Goal: Task Accomplishment & Management: Manage account settings

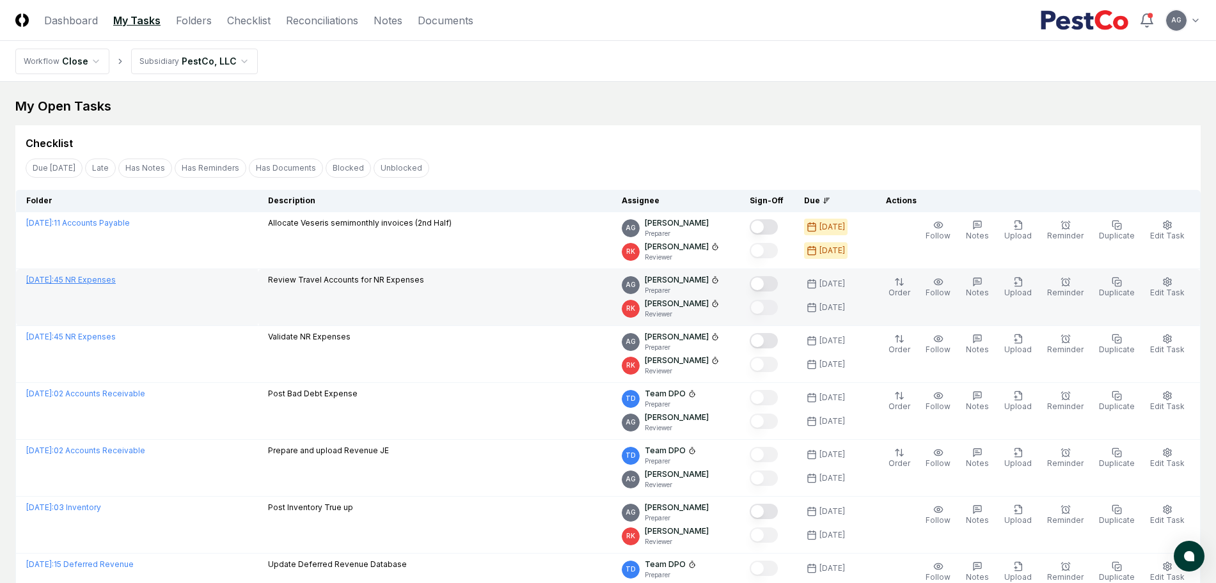
click at [116, 281] on link "September 2025 : 45 NR Expenses" at bounding box center [71, 280] width 90 height 10
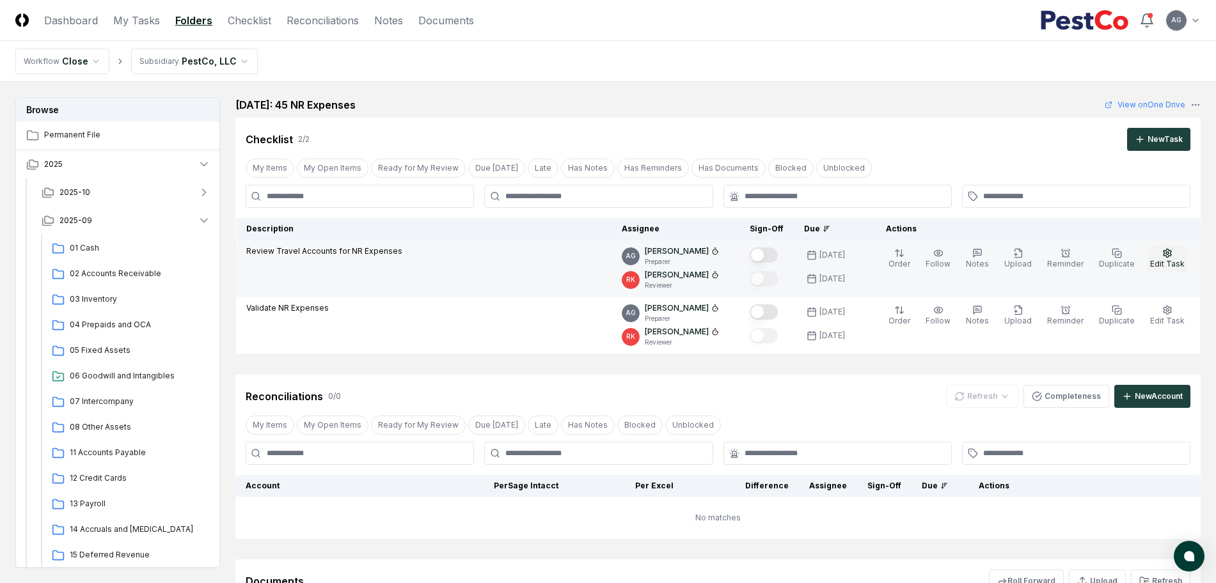
click at [1172, 262] on span "Edit Task" at bounding box center [1167, 264] width 35 height 10
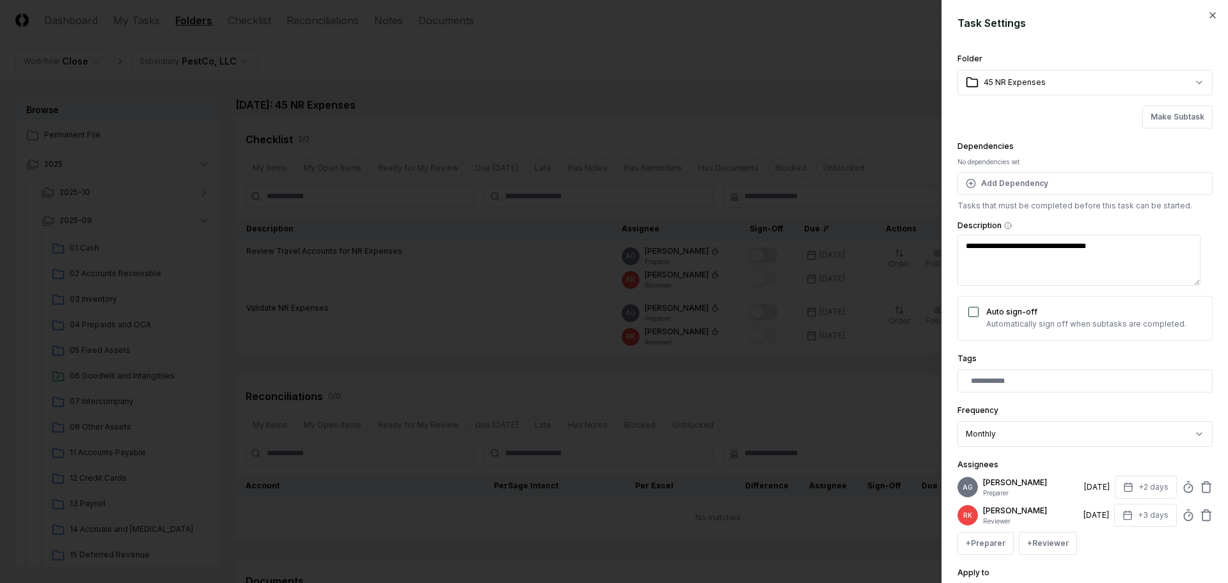
type textarea "*"
click at [1182, 487] on icon at bounding box center [1188, 487] width 13 height 13
type input "*"
type textarea "*"
type input "*****"
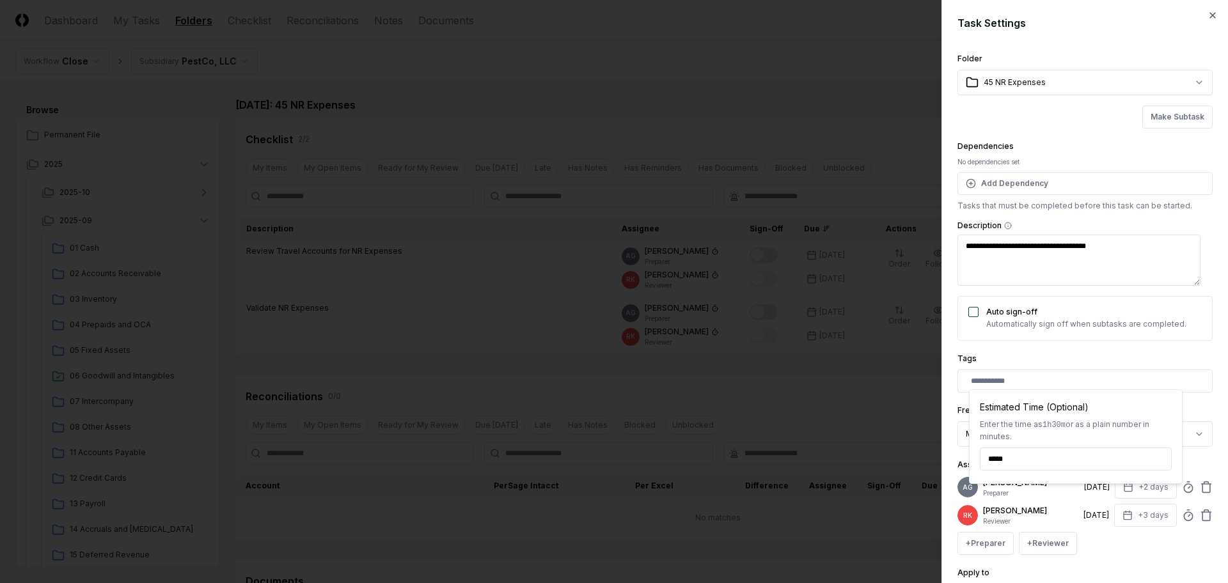
click at [1189, 404] on div "**********" at bounding box center [1084, 425] width 255 height 44
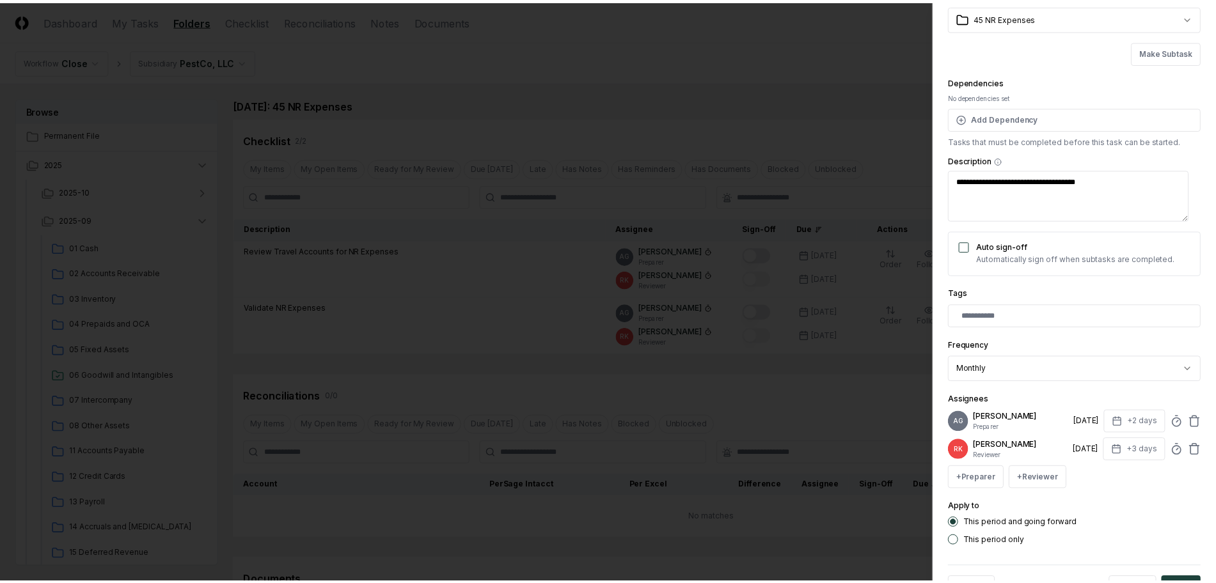
scroll to position [121, 0]
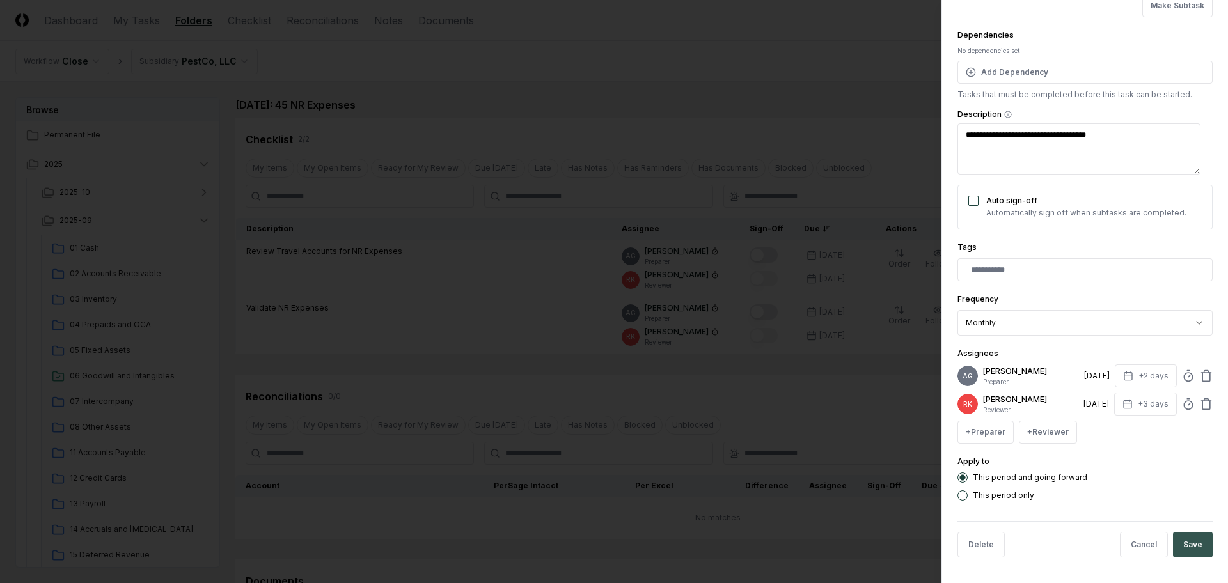
click at [1188, 543] on button "Save" at bounding box center [1193, 545] width 40 height 26
type textarea "*"
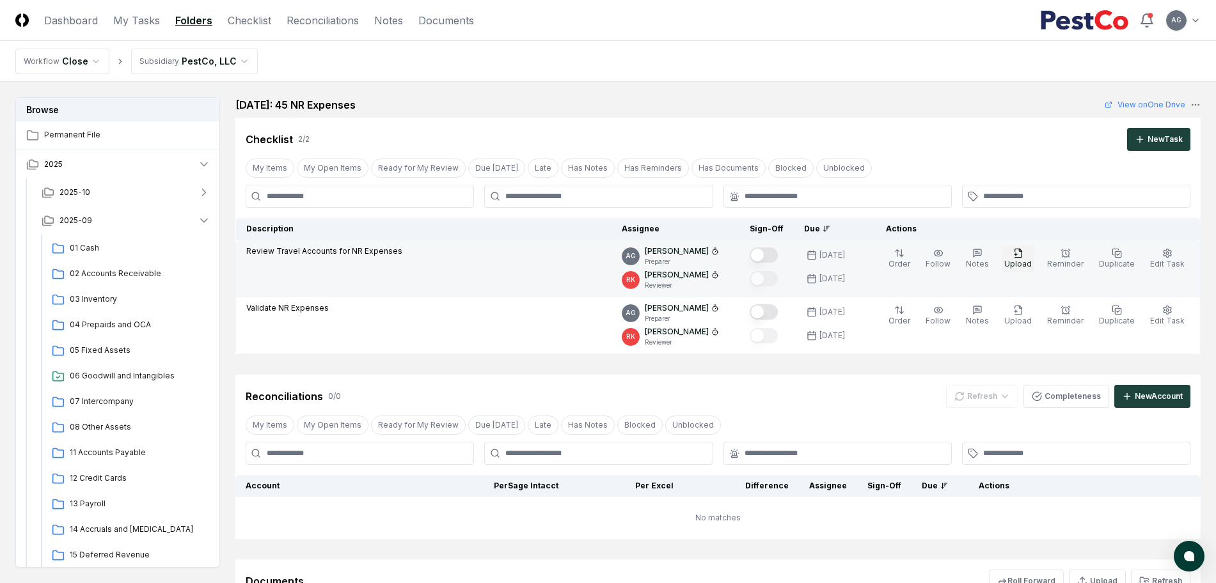
click at [1031, 265] on span "Upload" at bounding box center [1018, 264] width 28 height 10
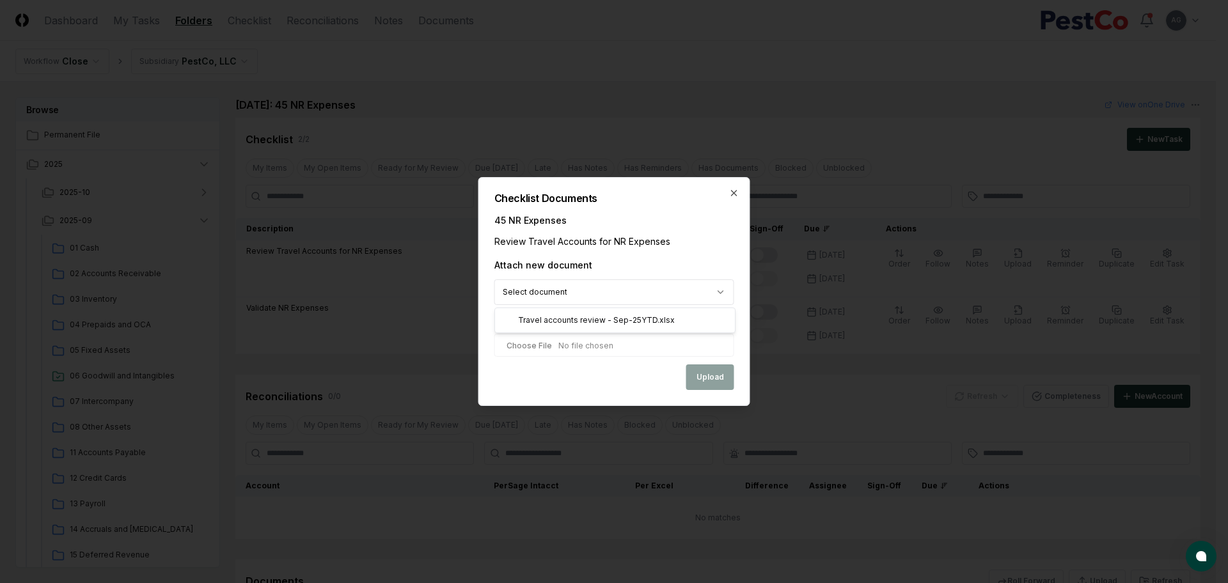
click at [714, 285] on body "CloseCore Dashboard My Tasks Folders Checklist Reconciliations Notes Documents …" at bounding box center [608, 375] width 1216 height 750
select select "**********"
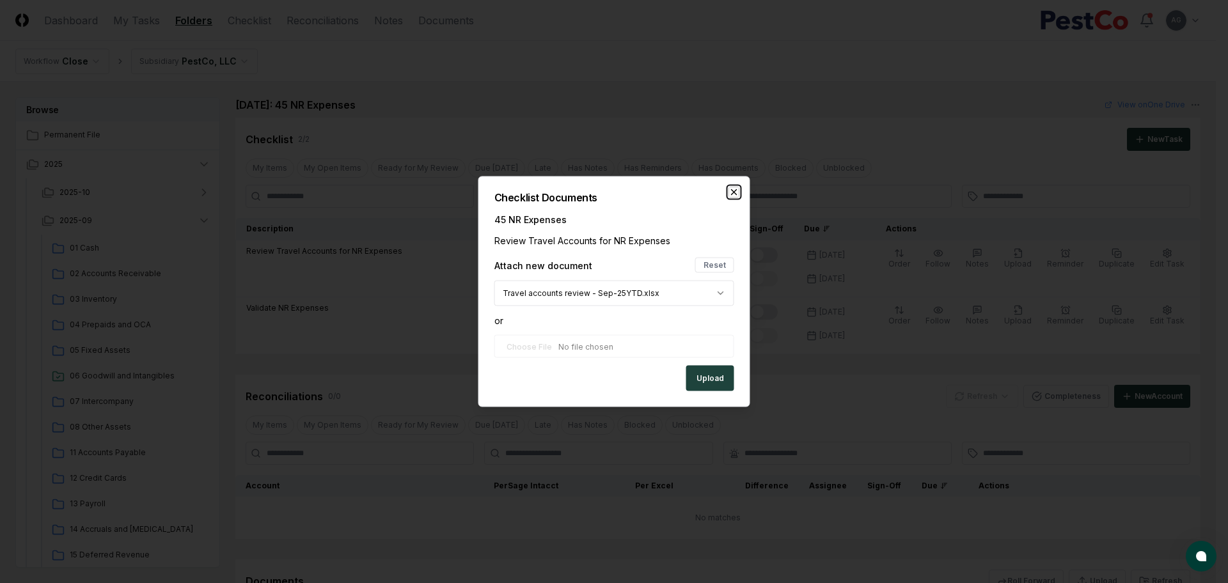
click at [733, 194] on icon "button" at bounding box center [734, 192] width 10 height 10
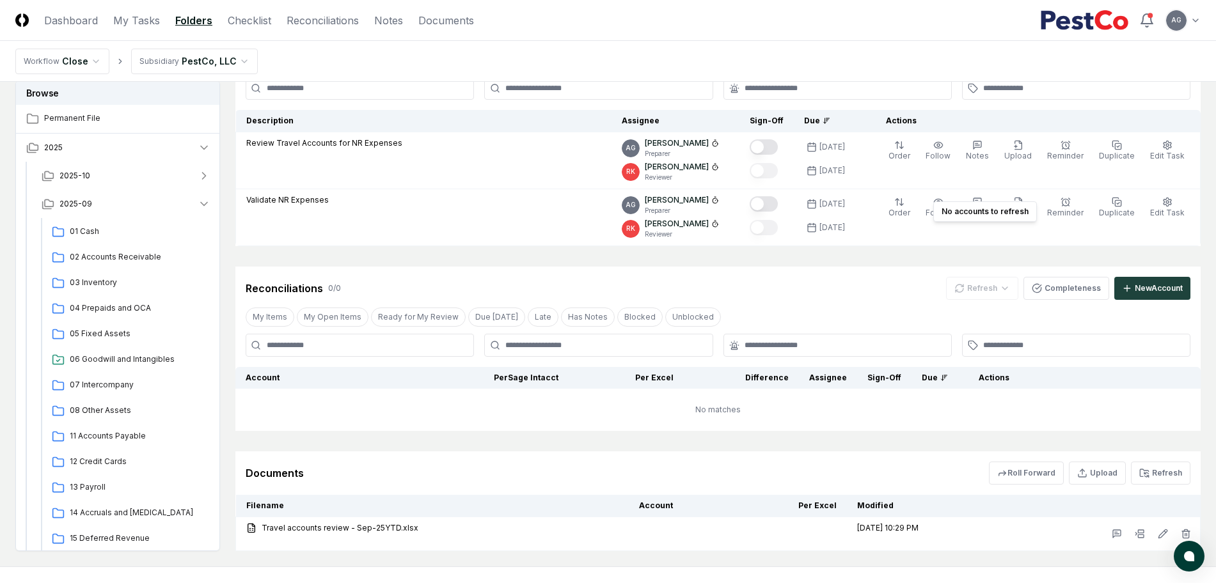
scroll to position [168, 0]
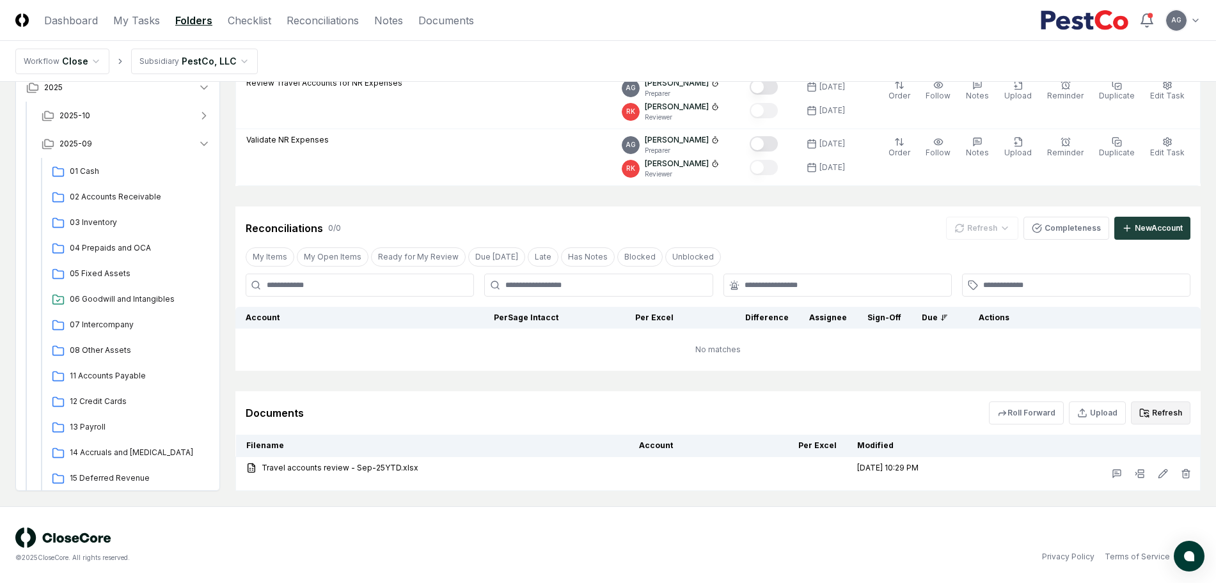
click at [1170, 411] on button "Refresh" at bounding box center [1160, 413] width 59 height 23
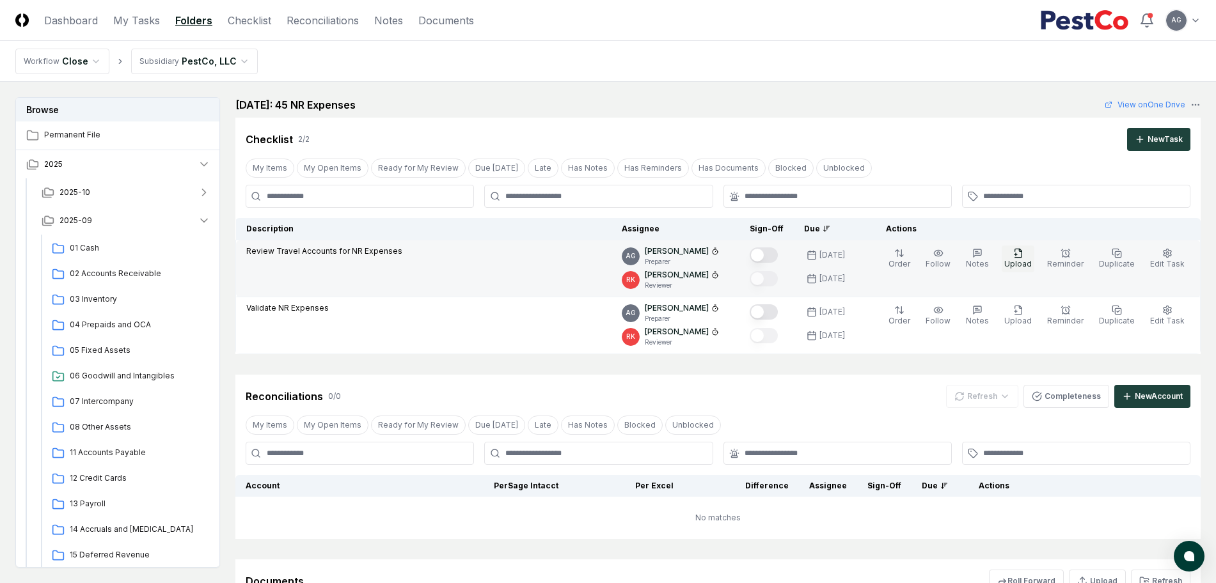
click at [1028, 262] on span "Upload" at bounding box center [1018, 264] width 28 height 10
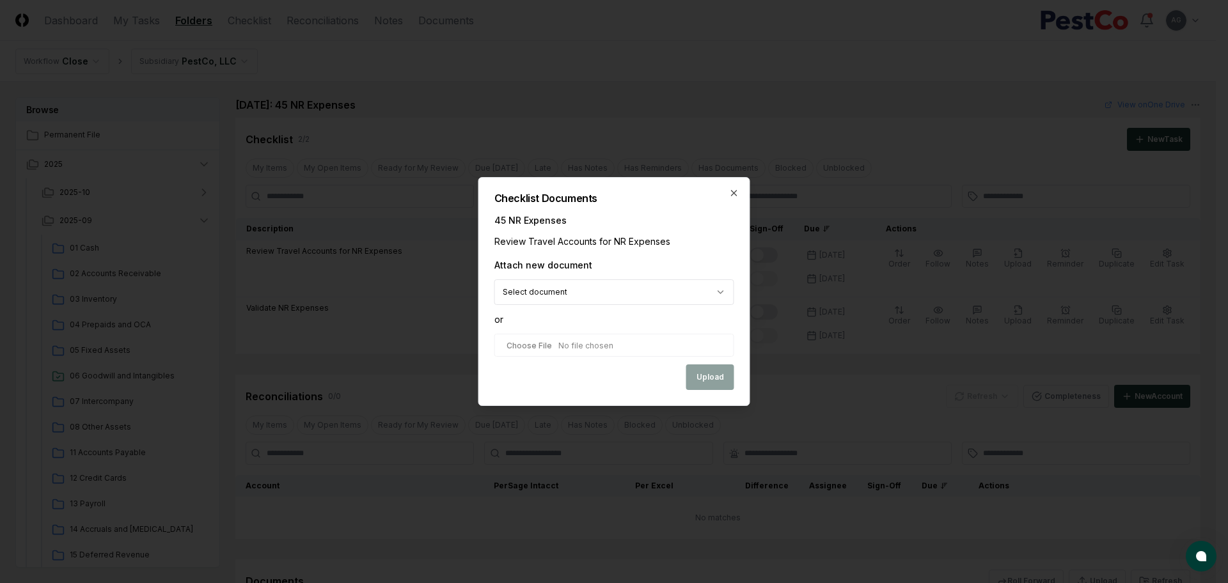
click at [621, 295] on body "CloseCore Dashboard My Tasks Folders Checklist Reconciliations Notes Documents …" at bounding box center [608, 376] width 1216 height 752
select select "**********"
click at [704, 377] on button "Upload" at bounding box center [710, 379] width 48 height 26
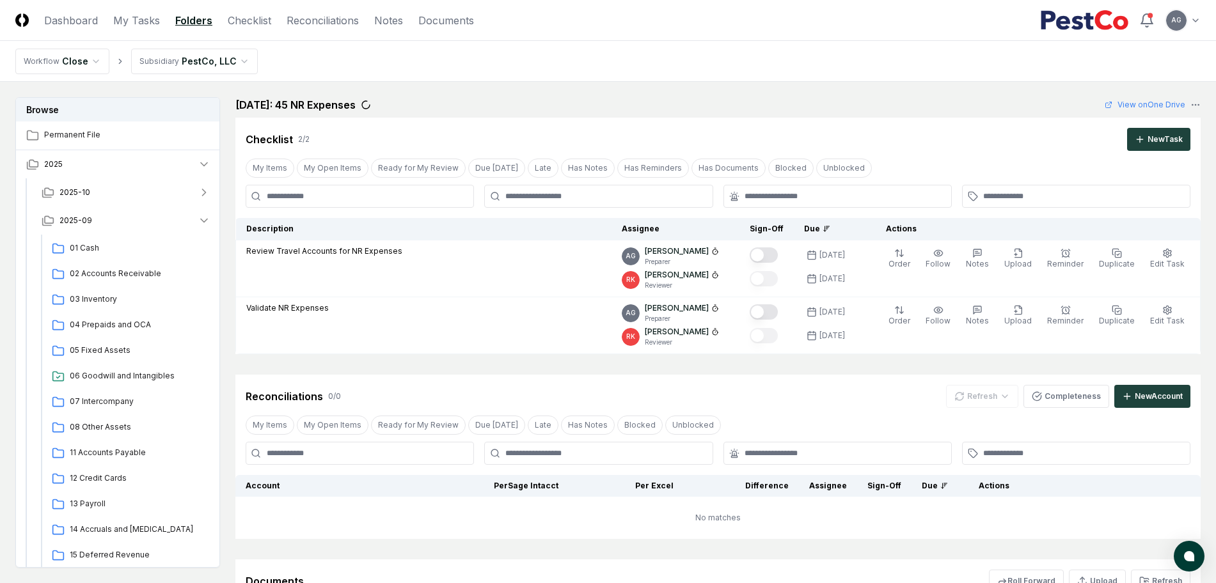
click at [860, 381] on div "Reconciliations 0 / 0 Refresh Completeness New Account" at bounding box center [717, 391] width 965 height 33
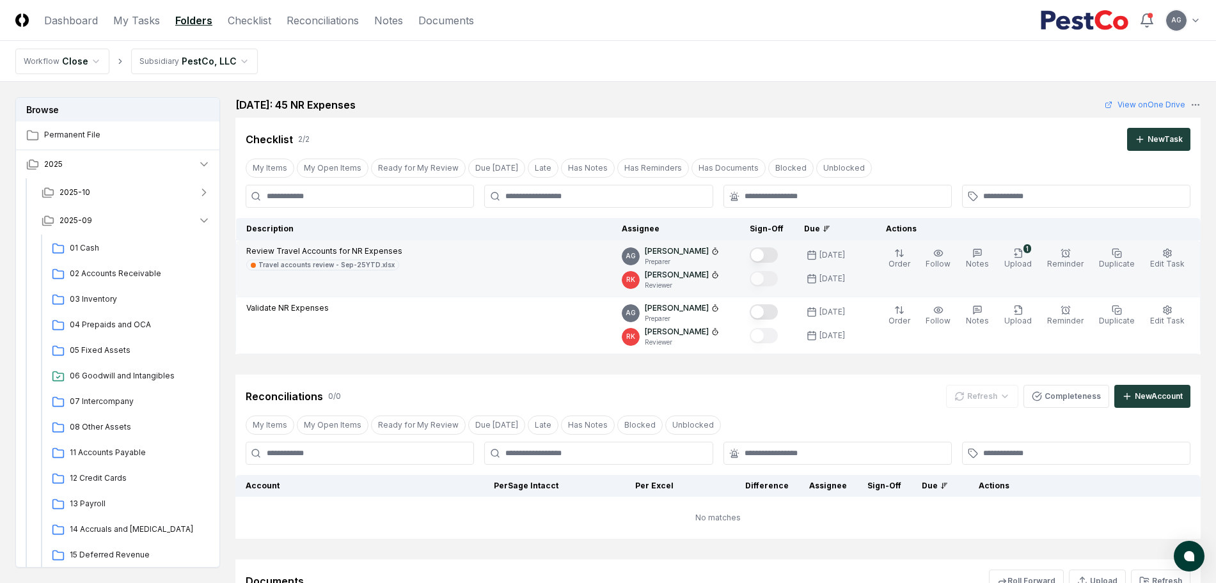
click at [778, 258] on button "Mark complete" at bounding box center [764, 255] width 28 height 15
click at [795, 130] on div "Checklist 2 / 2 New Task" at bounding box center [718, 139] width 945 height 23
click at [681, 135] on div "Checklist 2 / 2 New Task" at bounding box center [718, 139] width 945 height 23
click at [595, 107] on div "September 2025: 45 NR Expenses View on One Drive" at bounding box center [717, 104] width 965 height 15
click at [661, 67] on nav "Workflow Close Subsidiary PestCo, LLC" at bounding box center [608, 61] width 1216 height 41
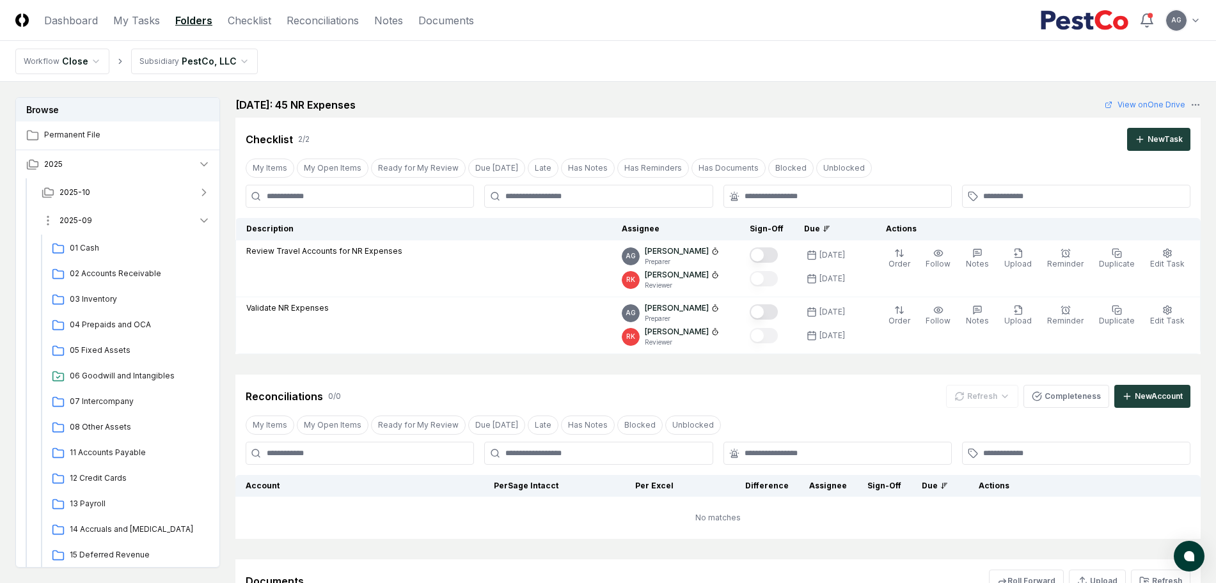
click at [90, 219] on span "2025-09" at bounding box center [75, 221] width 33 height 12
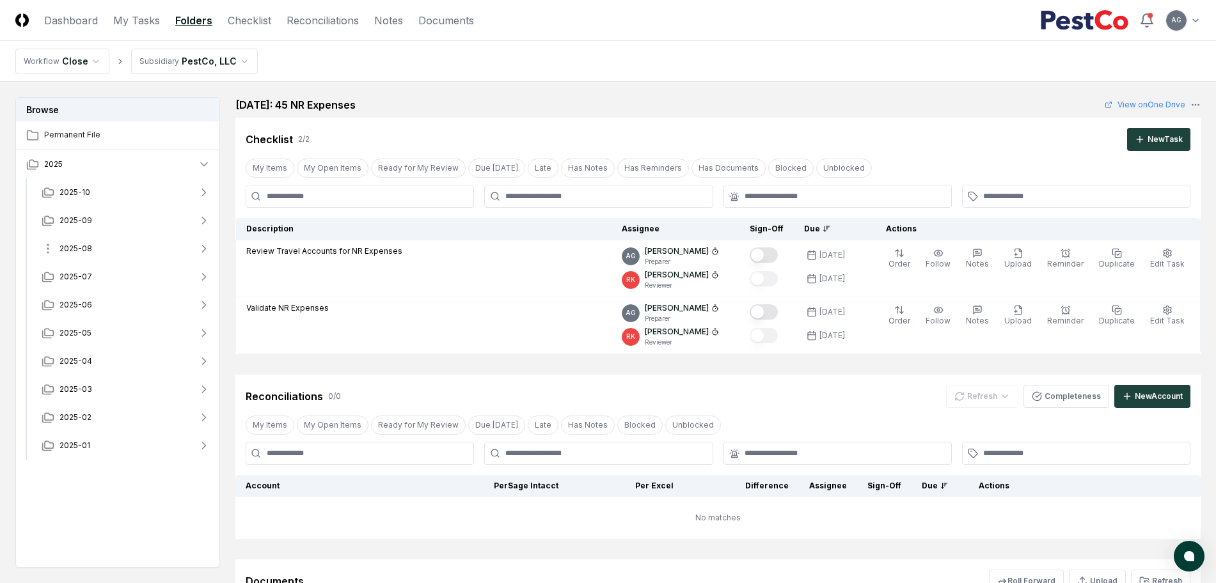
click at [95, 244] on button "2025-08" at bounding box center [125, 249] width 189 height 28
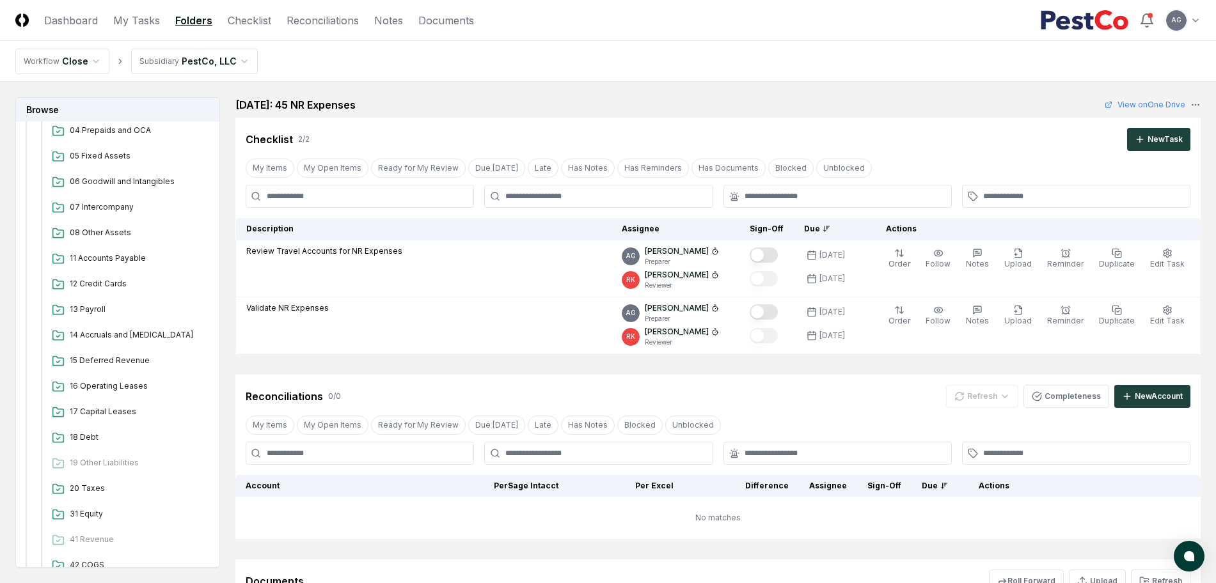
scroll to position [320, 0]
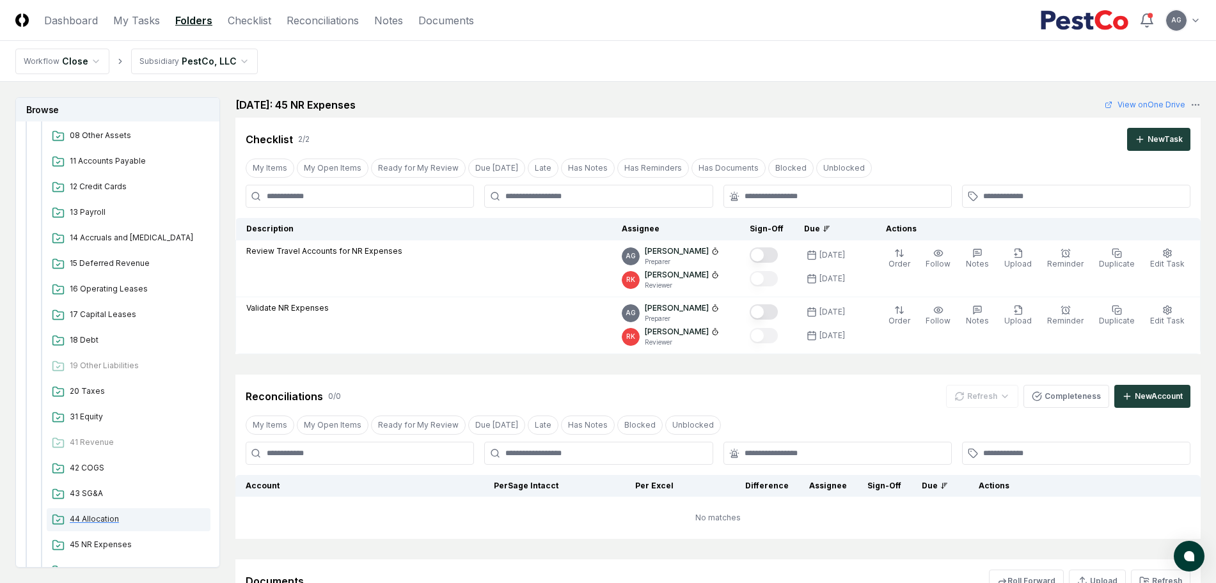
drag, startPoint x: 109, startPoint y: 541, endPoint x: 127, endPoint y: 528, distance: 22.0
click at [108, 542] on span "45 NR Expenses" at bounding box center [138, 545] width 136 height 12
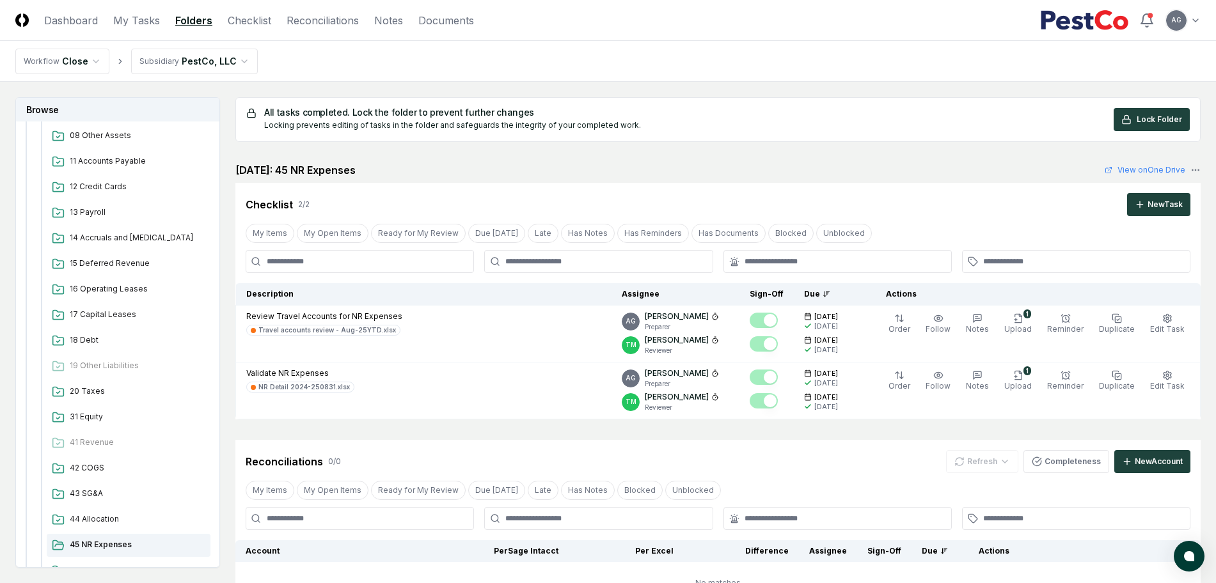
click at [634, 177] on div "August 2025: 45 NR Expenses View on One Drive" at bounding box center [717, 169] width 965 height 15
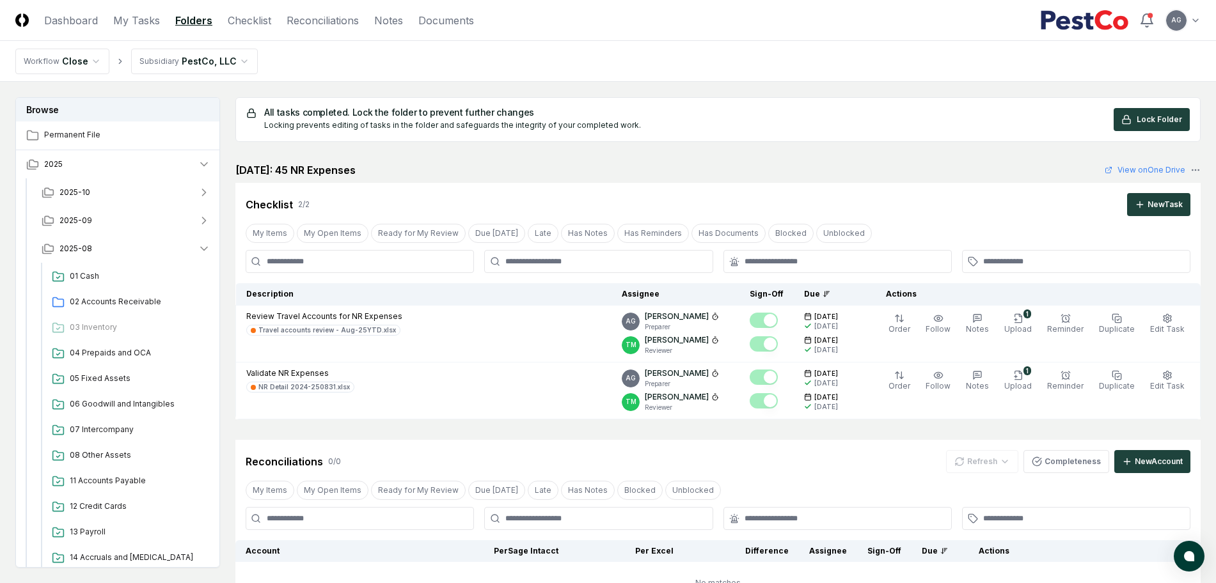
scroll to position [320, 0]
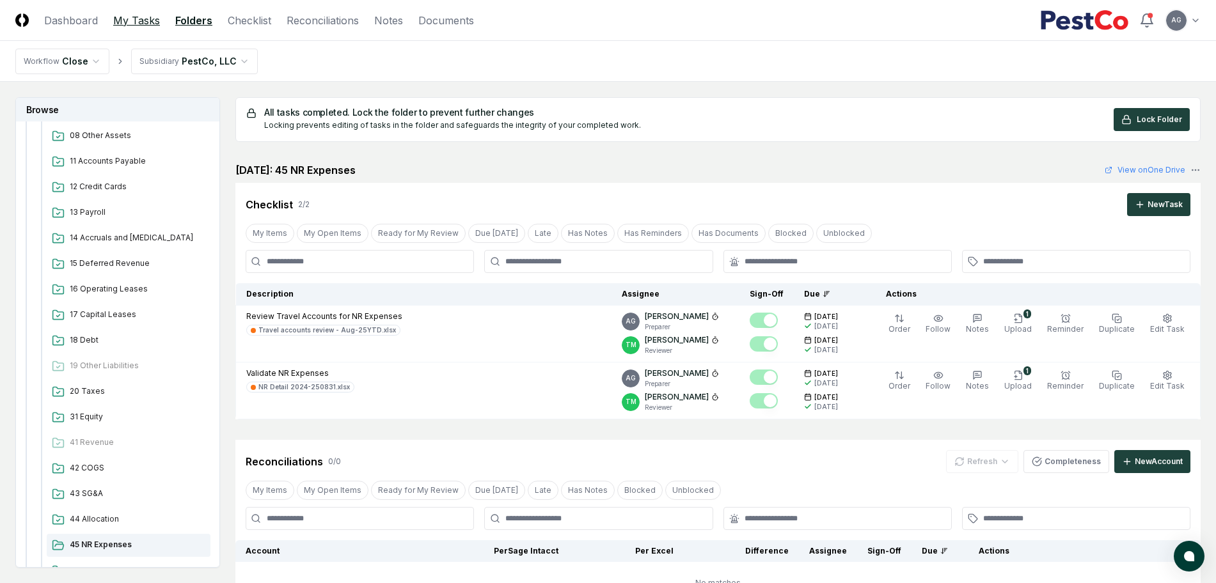
click at [129, 21] on link "My Tasks" at bounding box center [136, 20] width 47 height 15
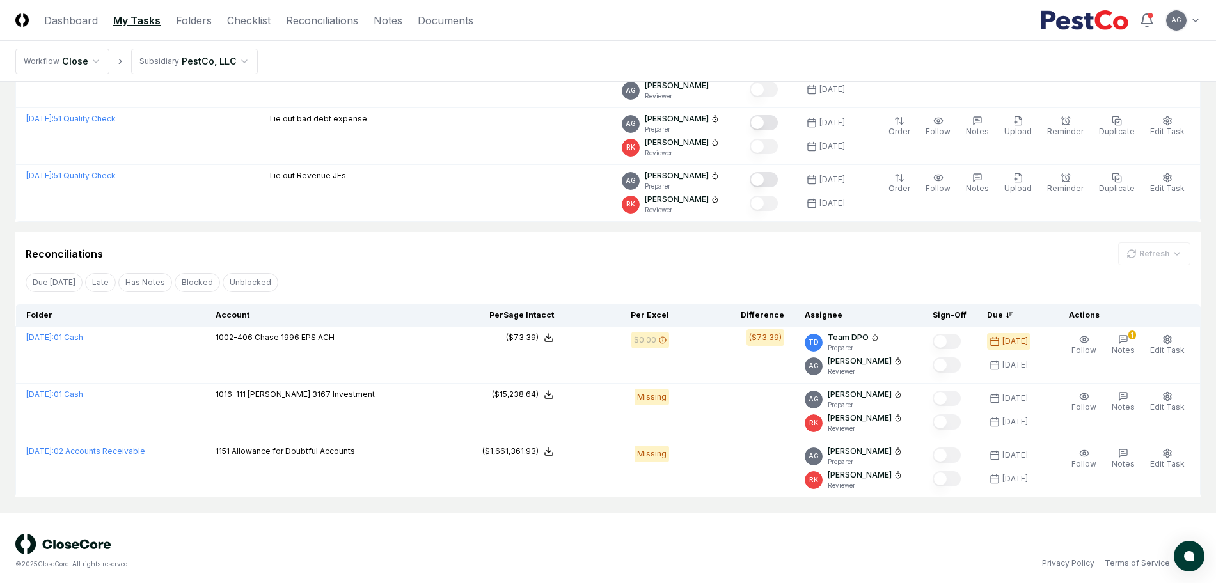
scroll to position [566, 0]
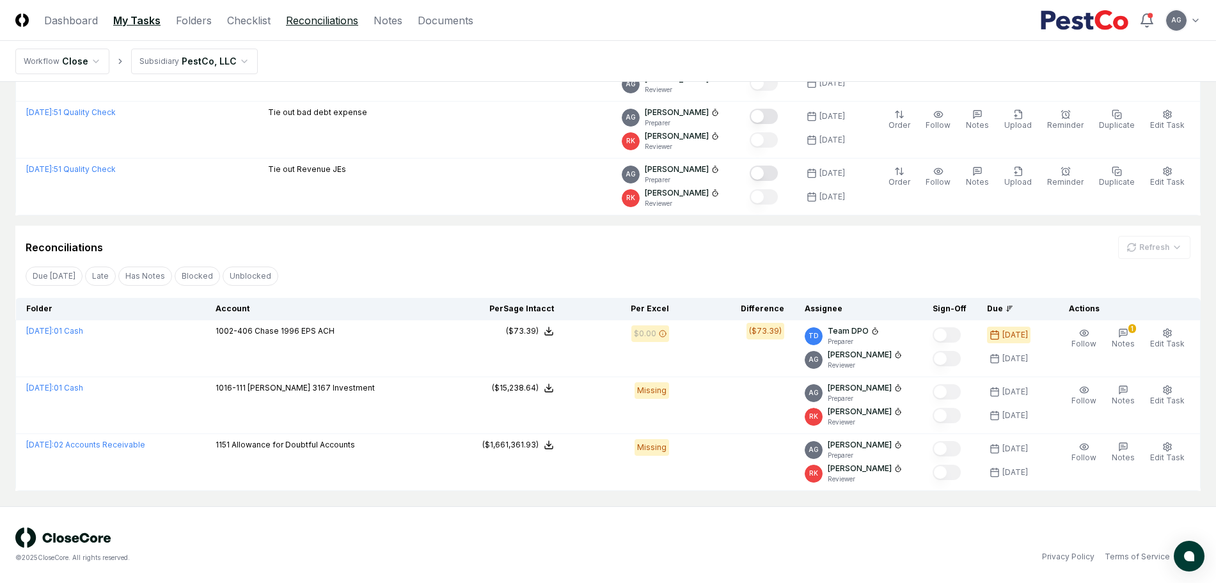
click at [318, 21] on link "Reconciliations" at bounding box center [322, 20] width 72 height 15
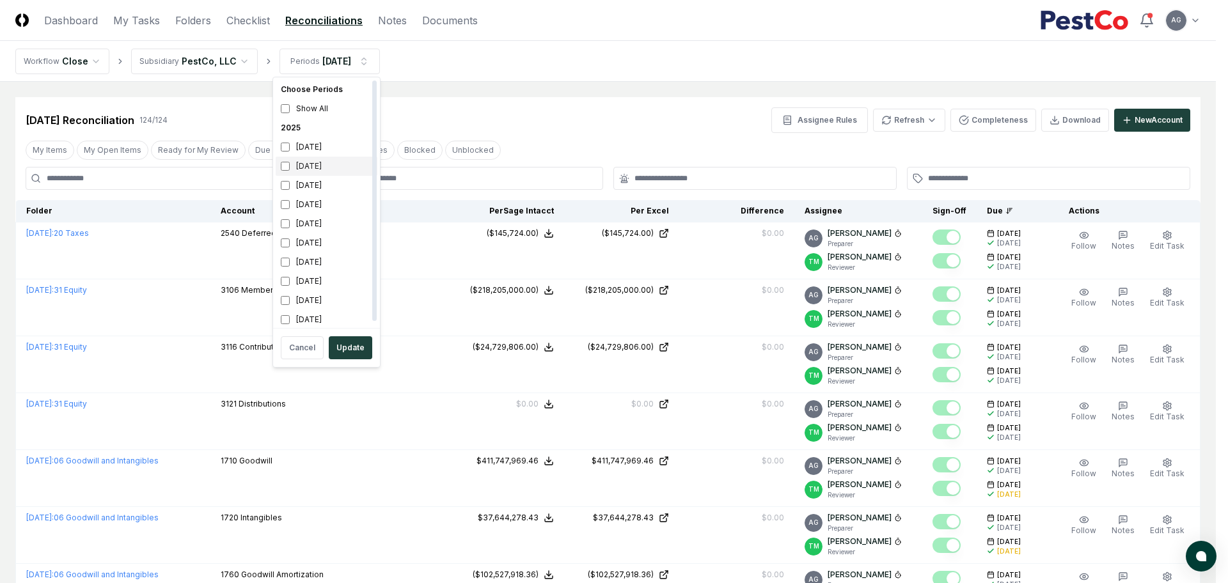
click at [304, 165] on div "[DATE]" at bounding box center [327, 166] width 102 height 19
click at [302, 184] on div "[DATE]" at bounding box center [327, 185] width 102 height 19
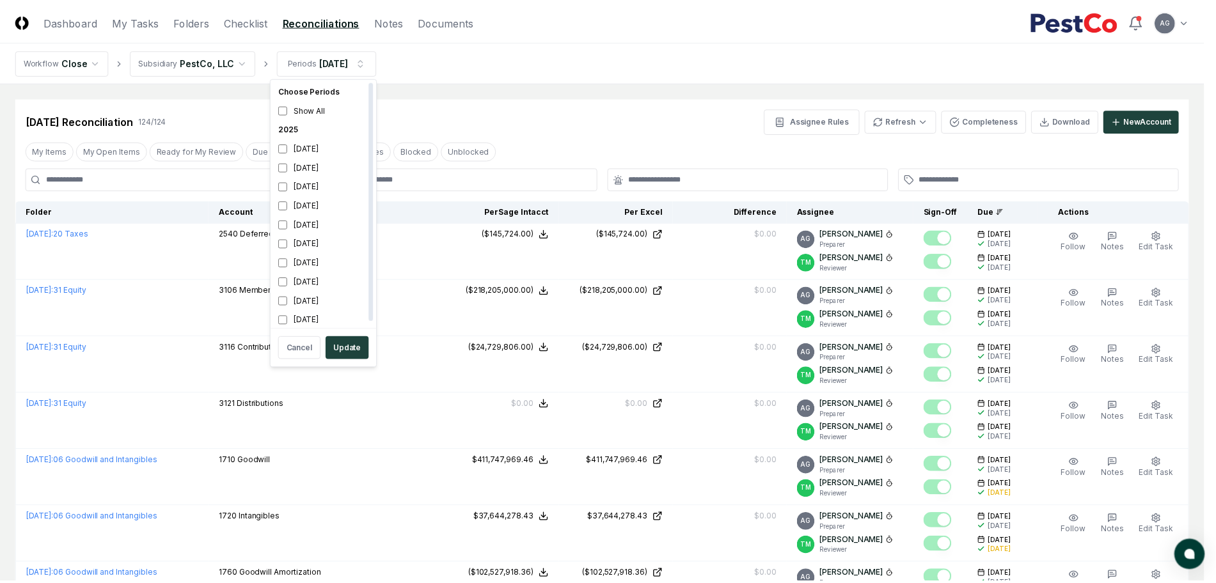
scroll to position [4, 0]
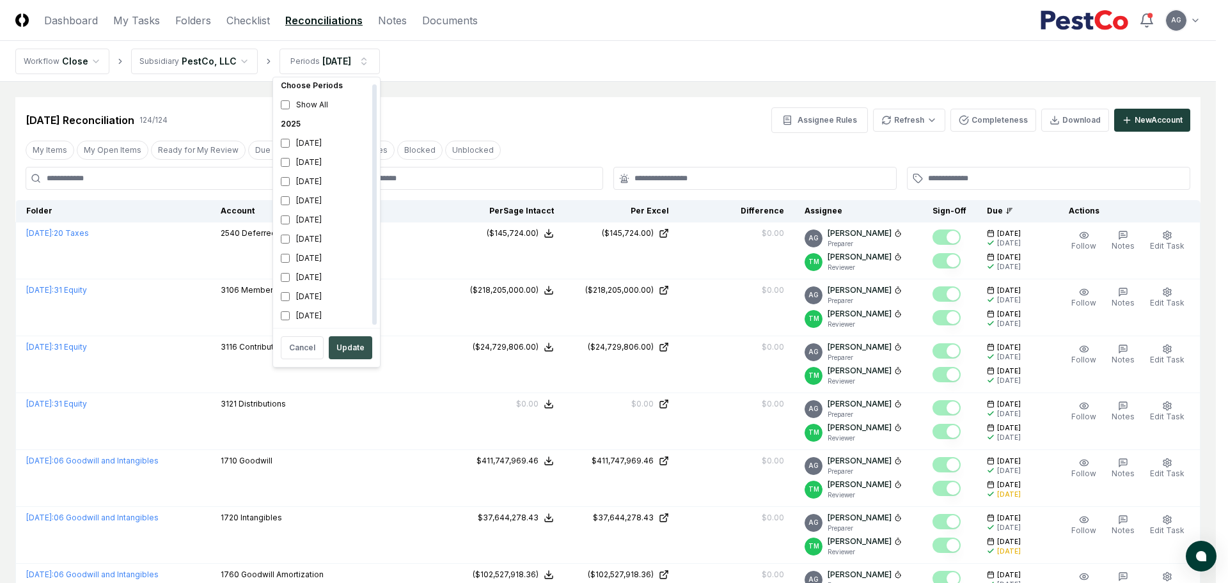
click at [349, 352] on button "Update" at bounding box center [350, 347] width 43 height 23
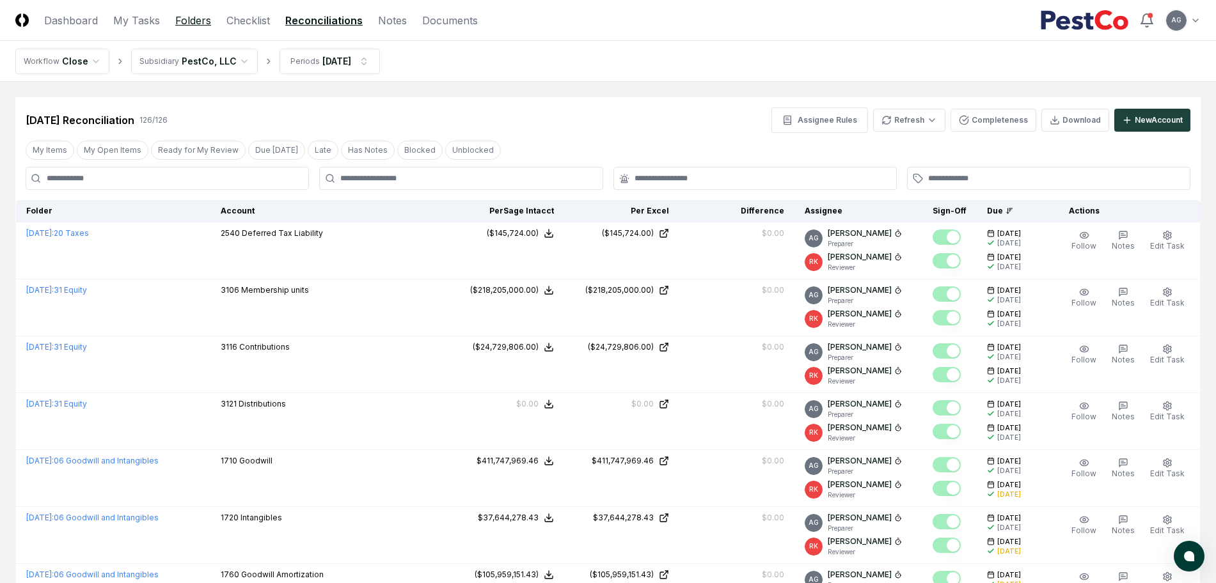
click at [194, 22] on link "Folders" at bounding box center [193, 20] width 36 height 15
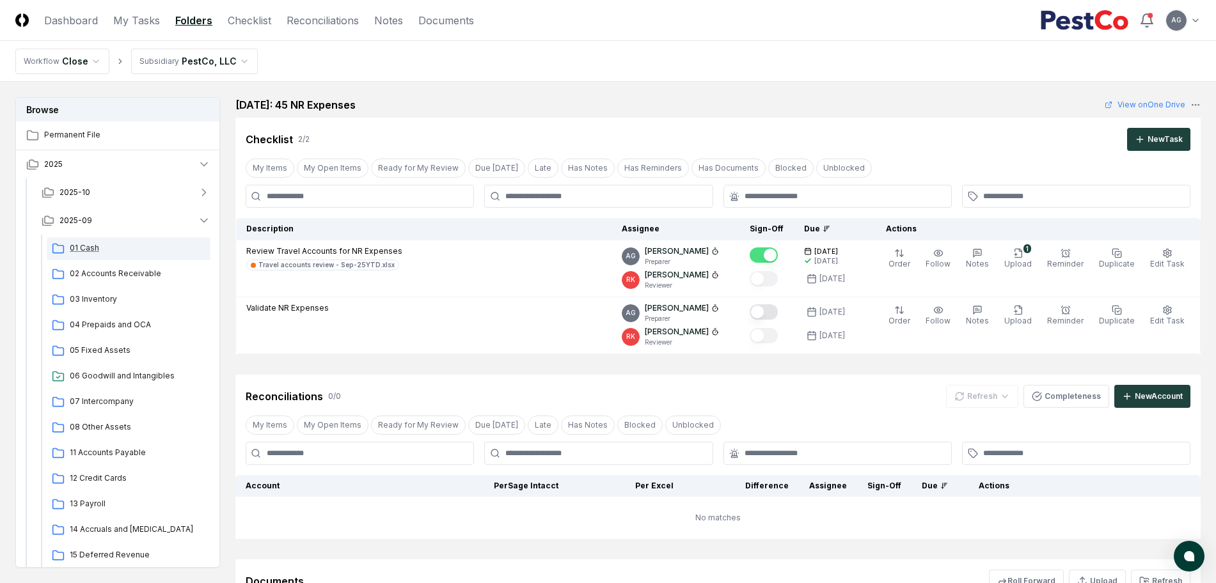
click at [81, 249] on span "01 Cash" at bounding box center [138, 248] width 136 height 12
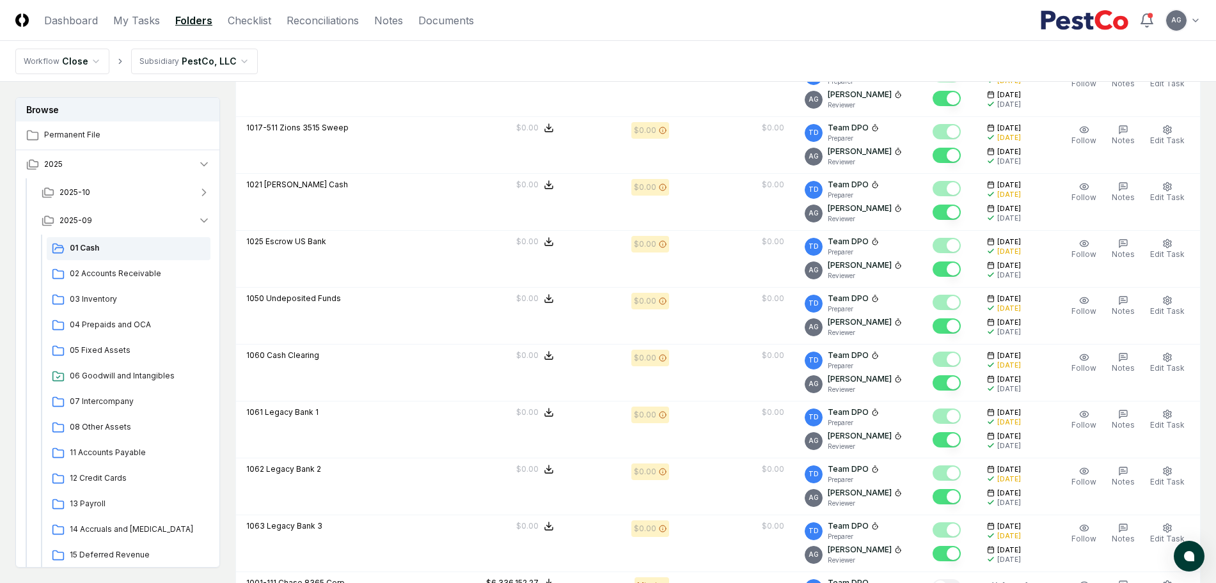
scroll to position [2798, 0]
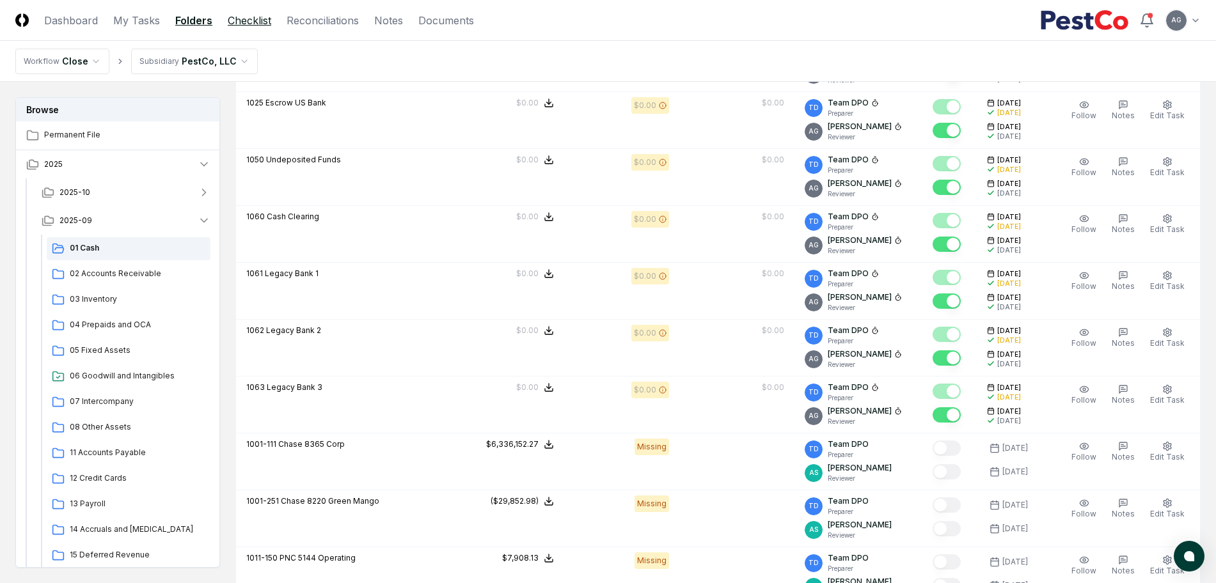
click at [249, 22] on link "Checklist" at bounding box center [249, 20] width 43 height 15
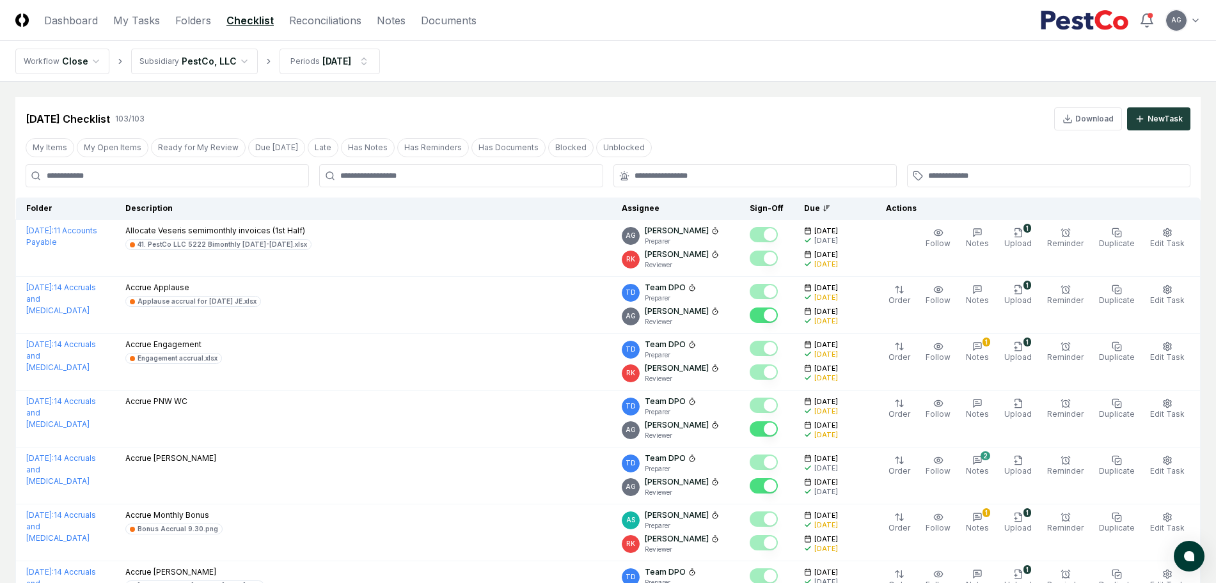
click at [317, 19] on link "Reconciliations" at bounding box center [325, 20] width 72 height 15
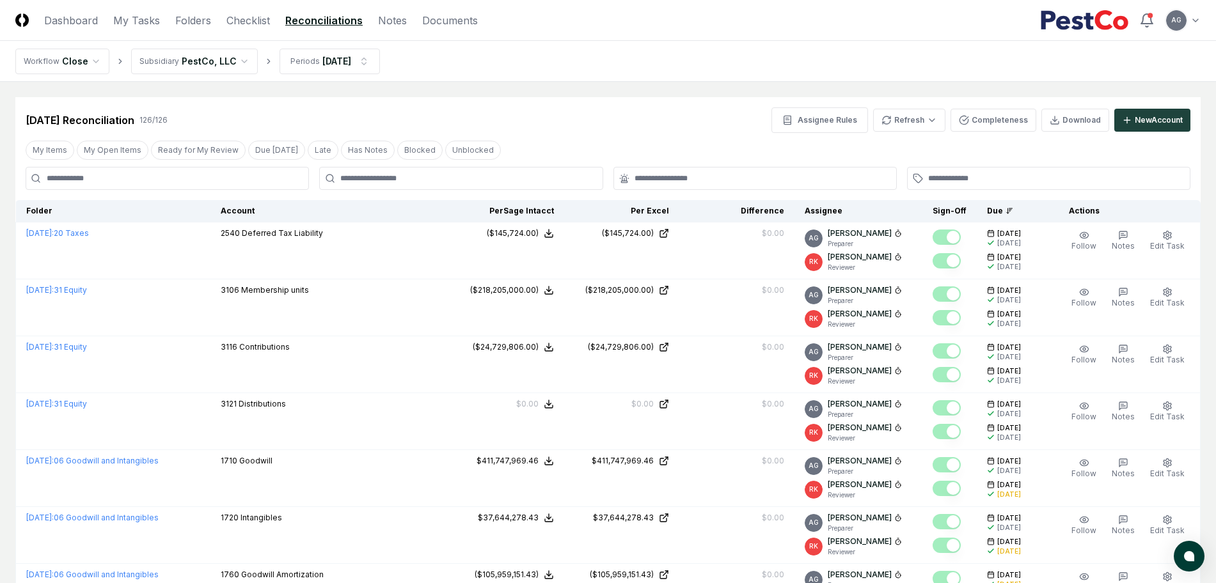
click at [126, 185] on input at bounding box center [167, 178] width 283 height 23
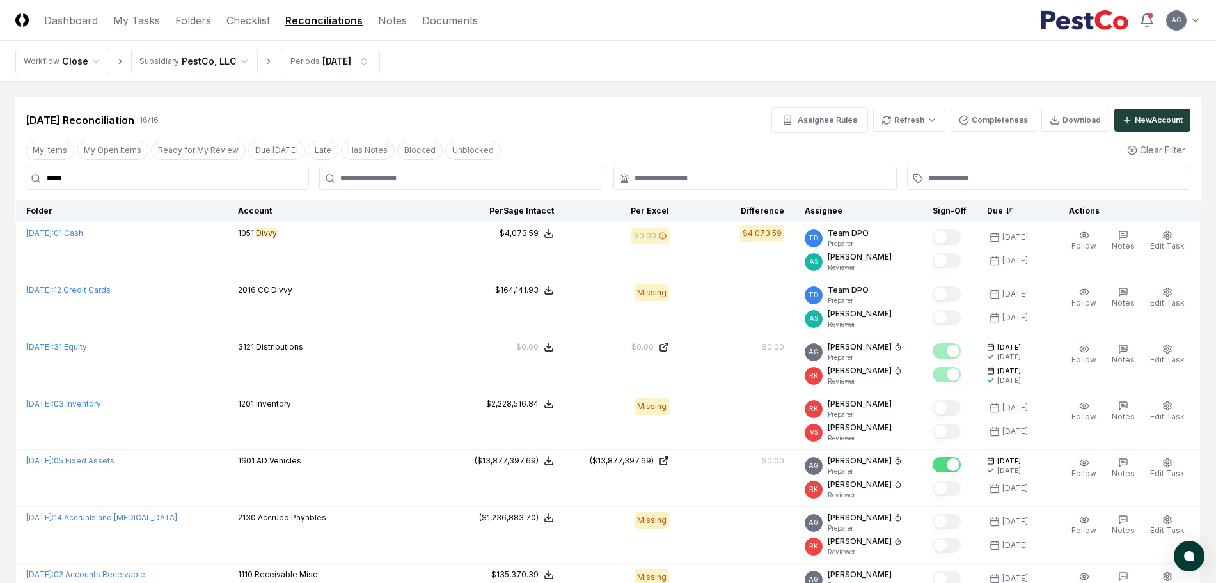
type input "*****"
click at [628, 110] on div "[DATE] Reconciliation 16 / 16 Assignee Rules Refresh Completeness Download New …" at bounding box center [608, 120] width 1165 height 26
